Goal: Navigation & Orientation: Find specific page/section

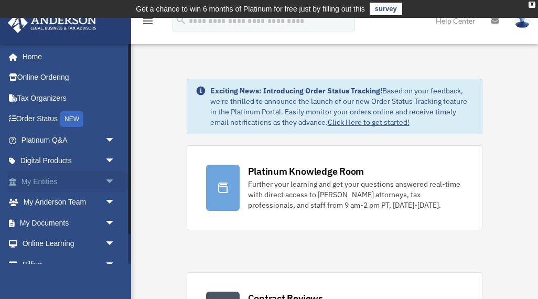
click at [41, 183] on link "My Entities arrow_drop_down" at bounding box center [69, 181] width 124 height 21
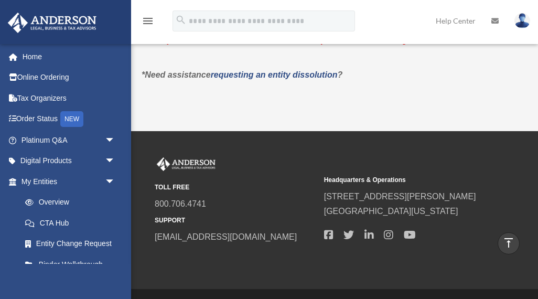
scroll to position [1042, 0]
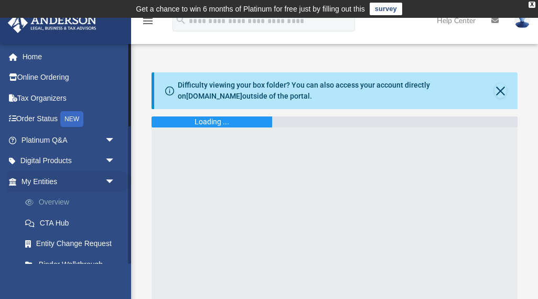
click at [55, 199] on link "Overview" at bounding box center [73, 202] width 116 height 21
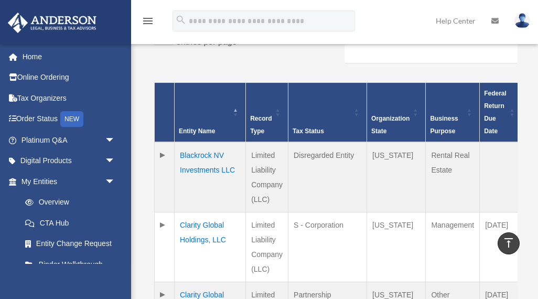
scroll to position [250, 0]
